Goal: Information Seeking & Learning: Stay updated

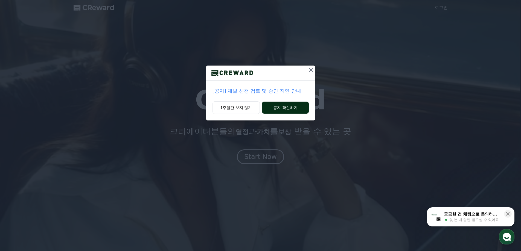
click at [287, 107] on button "공지 확인하기" at bounding box center [285, 108] width 47 height 12
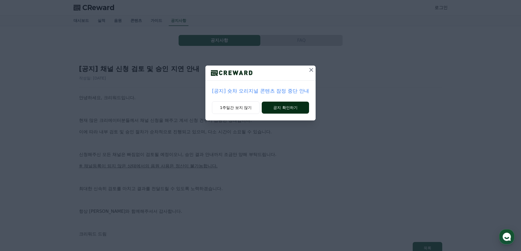
click at [286, 106] on button "공지 확인하기" at bounding box center [285, 108] width 47 height 12
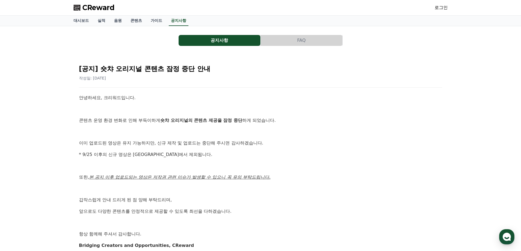
click at [65, 145] on div "공지사항 FAQ [공지] 숏챠 오리지널 콘텐츠 잠정 중단 안내 작성일: [DATE] 안녕하세요, 크리워드입니다. 콘텐츠 운영 환경 변화로 인해…" at bounding box center [260, 150] width 521 height 249
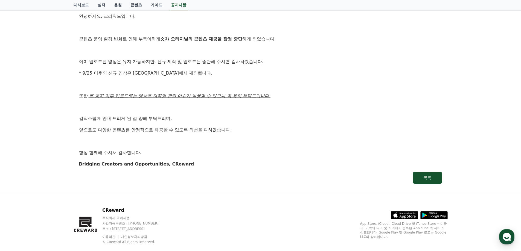
scroll to position [92, 0]
